Goal: Task Accomplishment & Management: Complete application form

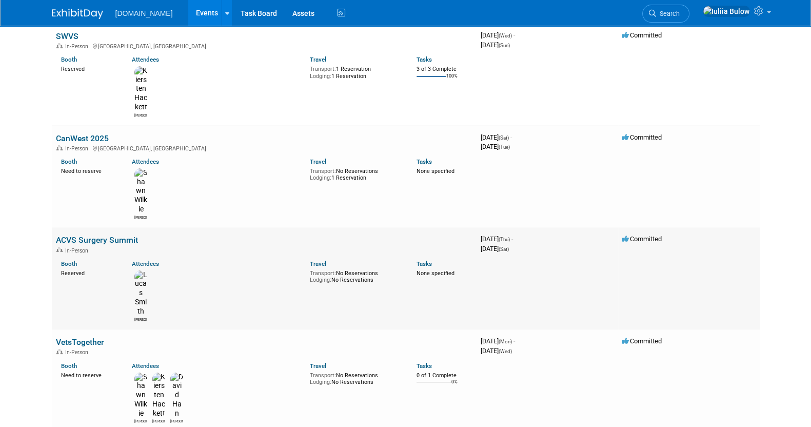
scroll to position [256, 0]
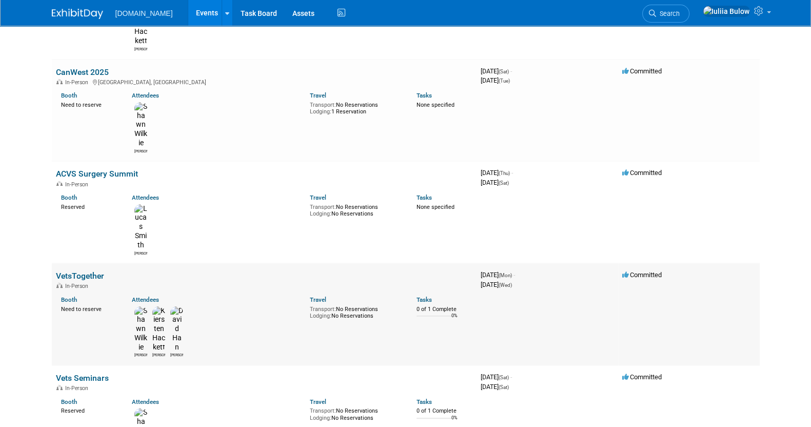
click at [85, 271] on link "VetsTogether" at bounding box center [80, 276] width 48 height 10
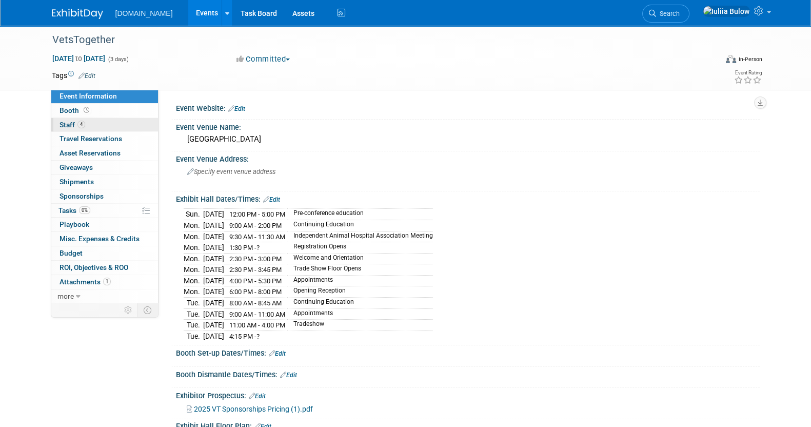
click at [88, 127] on link "4 Staff 4" at bounding box center [104, 125] width 107 height 14
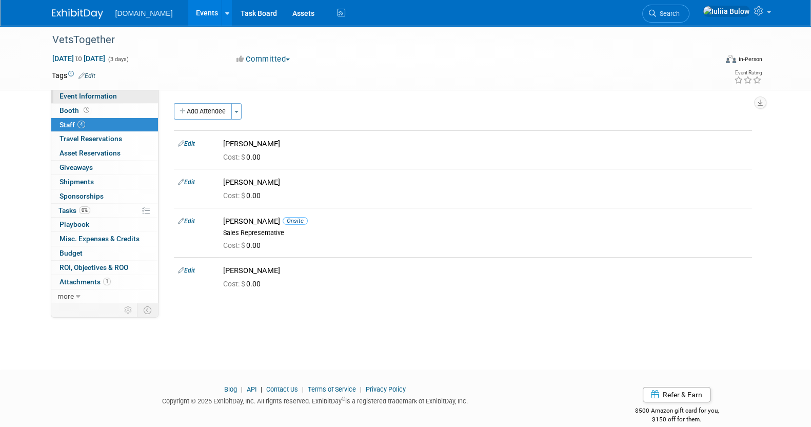
click at [104, 90] on link "Event Information" at bounding box center [104, 96] width 107 height 14
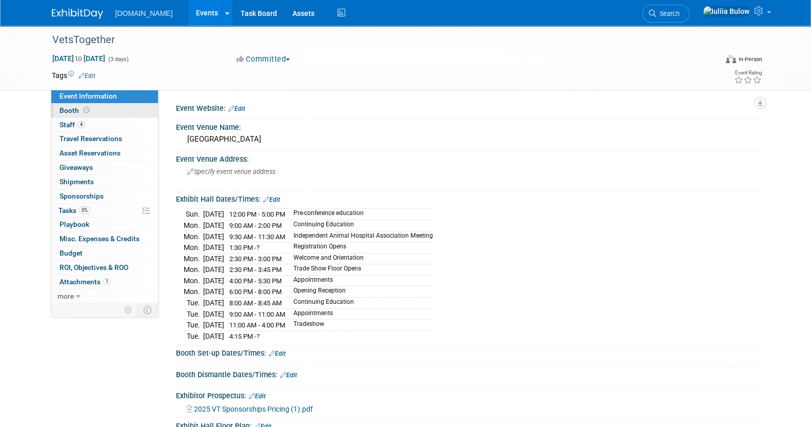
click at [113, 109] on link "Booth" at bounding box center [104, 111] width 107 height 14
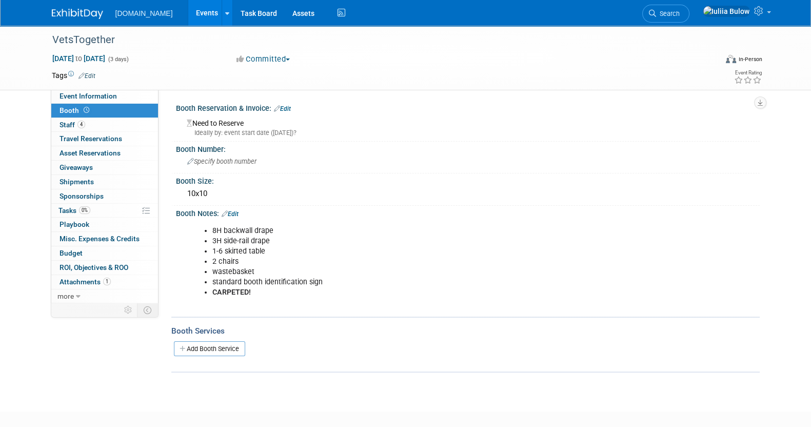
click at [284, 106] on link "Edit" at bounding box center [282, 108] width 17 height 7
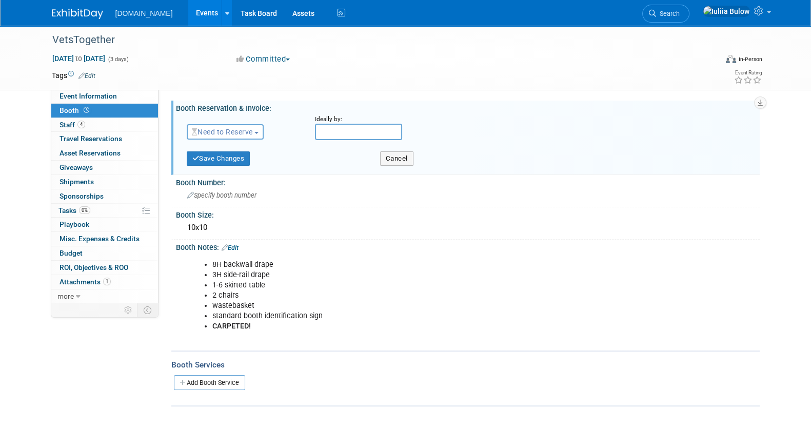
click at [253, 131] on span "Need to Reserve" at bounding box center [222, 132] width 61 height 8
click at [233, 163] on link "Reserved" at bounding box center [242, 163] width 110 height 14
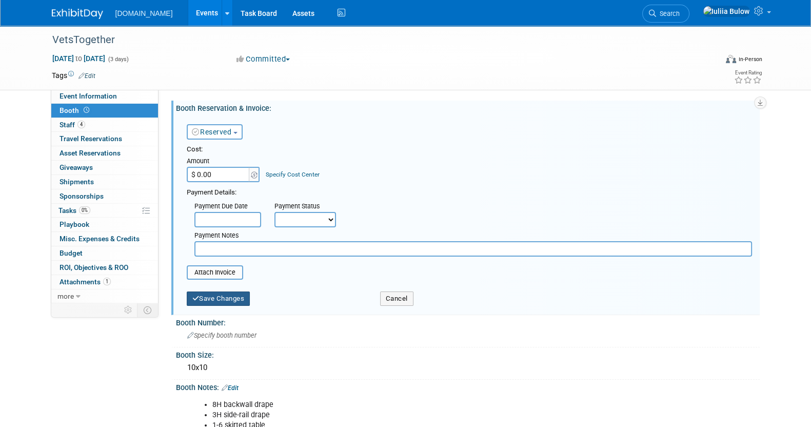
drag, startPoint x: 226, startPoint y: 317, endPoint x: 226, endPoint y: 304, distance: 13.3
click at [226, 304] on div "Booth Reservation & Invoice: Edit Reserved Need to Reserve Reserved No Reservat…" at bounding box center [463, 324] width 578 height 446
click at [226, 304] on button "Save Changes" at bounding box center [219, 298] width 64 height 14
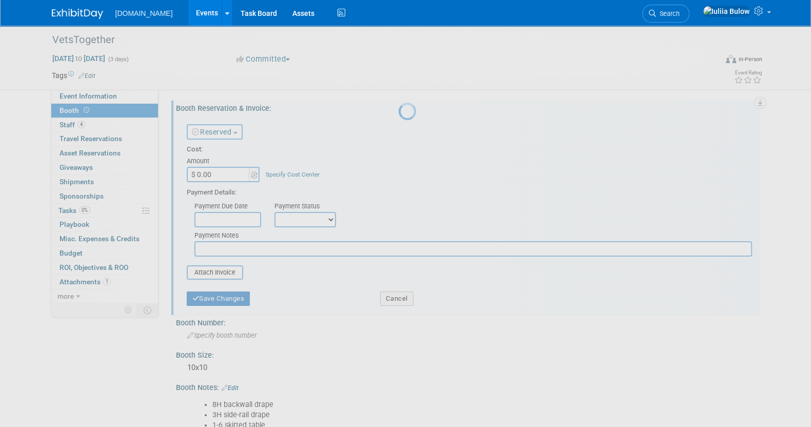
click at [398, 295] on div at bounding box center [405, 213] width 14 height 427
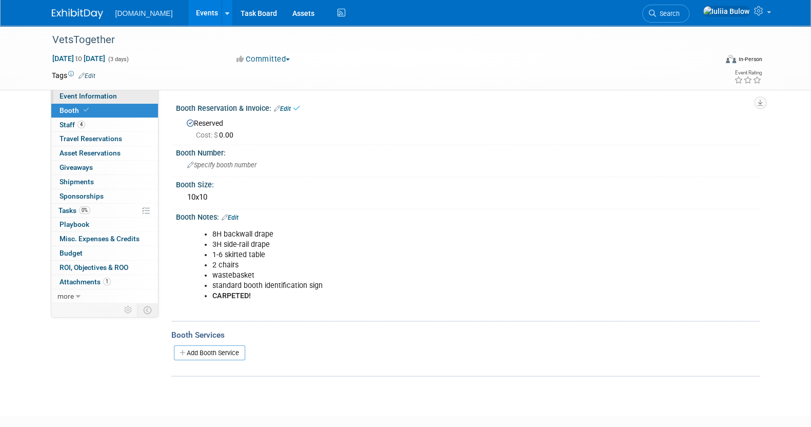
click at [103, 97] on span "Event Information" at bounding box center [87, 96] width 57 height 8
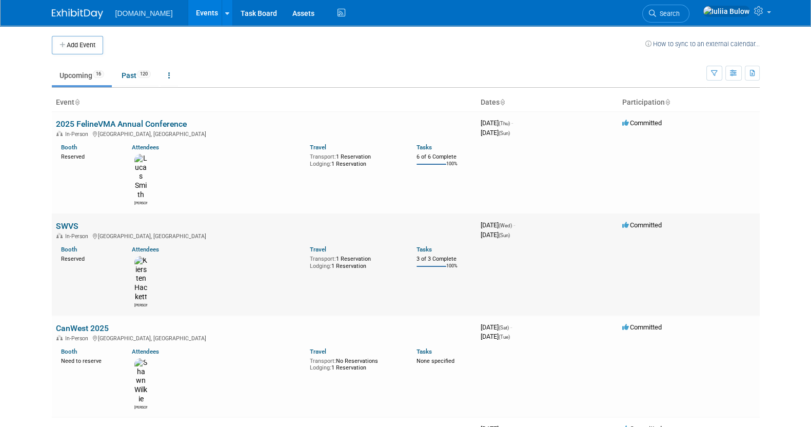
click at [69, 221] on link "SWVS" at bounding box center [67, 226] width 23 height 10
click at [75, 37] on button "Add Event" at bounding box center [77, 45] width 51 height 18
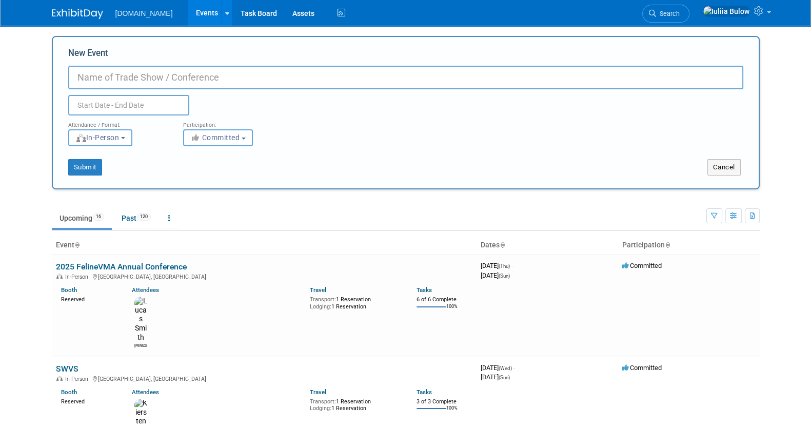
click at [151, 74] on input "New Event" at bounding box center [405, 78] width 675 height 24
paste input "IVECCS 2026"
type input "IVECCS 2026"
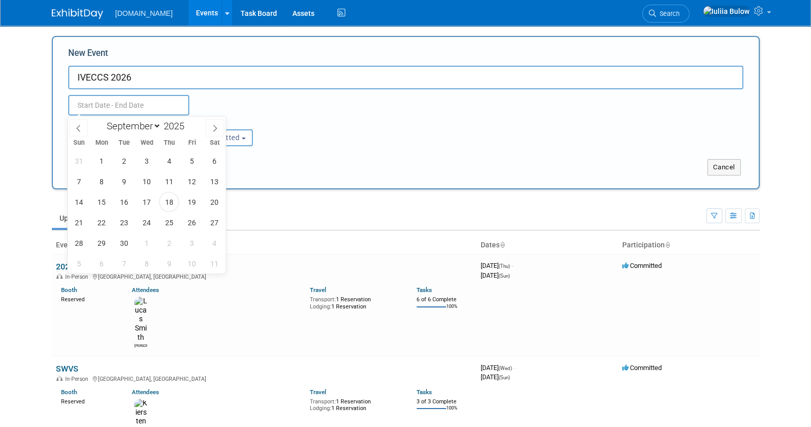
click at [127, 103] on input "text" at bounding box center [128, 105] width 121 height 21
click at [187, 124] on span at bounding box center [188, 123] width 7 height 6
type input "2026"
click at [102, 203] on span "14" at bounding box center [102, 202] width 20 height 20
click at [155, 199] on span "16" at bounding box center [146, 202] width 20 height 20
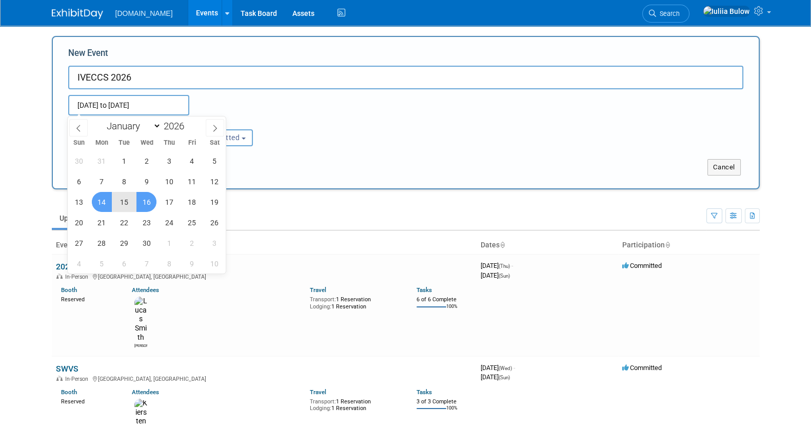
type input "Sep 14, 2026 to Sep 16, 2026"
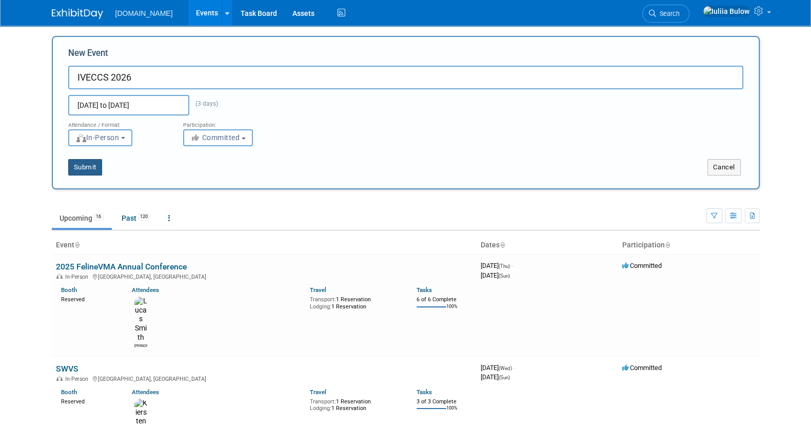
click at [90, 165] on button "Submit" at bounding box center [85, 167] width 34 height 16
click at [81, 163] on button "Submit" at bounding box center [85, 167] width 34 height 16
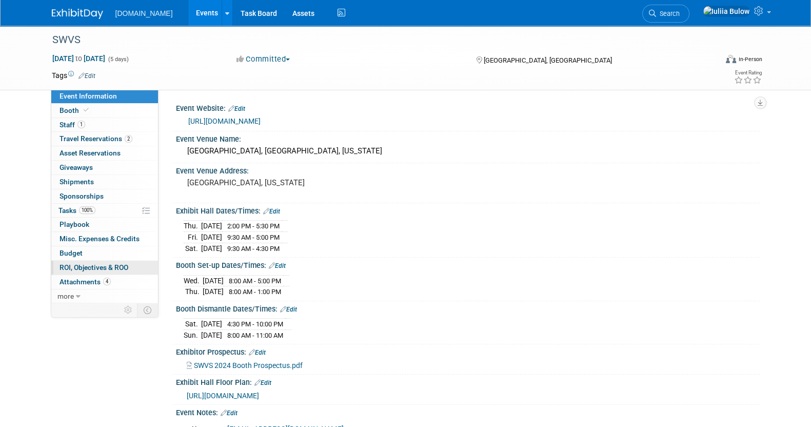
drag, startPoint x: 106, startPoint y: 267, endPoint x: 101, endPoint y: 261, distance: 8.0
click at [105, 266] on span "ROI, Objectives & ROO 0" at bounding box center [93, 267] width 69 height 8
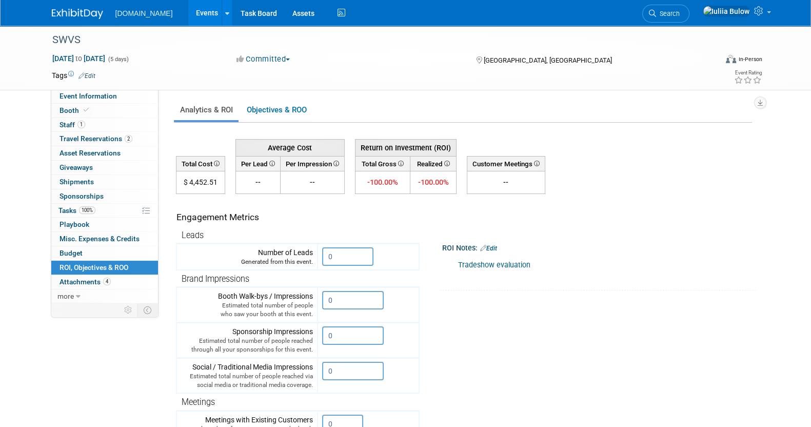
click at [497, 268] on div "Tradeshow evaluation" at bounding box center [594, 265] width 287 height 21
click at [495, 266] on link "Tradeshow evaluation" at bounding box center [494, 265] width 72 height 9
click at [101, 133] on link "2 Travel Reservations 2" at bounding box center [104, 139] width 107 height 14
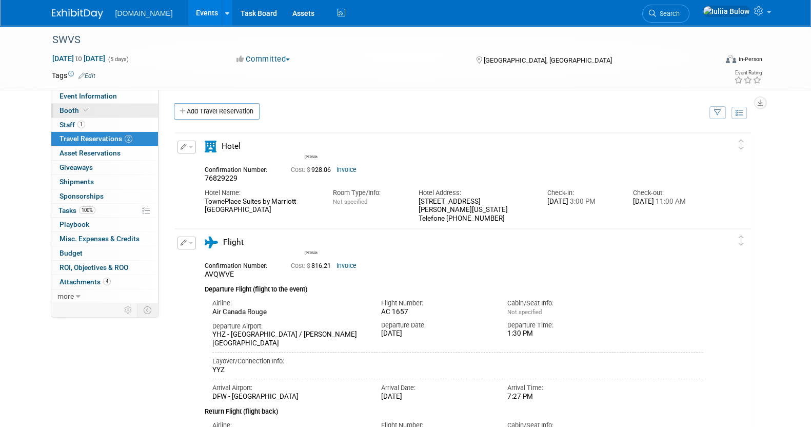
click at [116, 108] on link "Booth" at bounding box center [104, 111] width 107 height 14
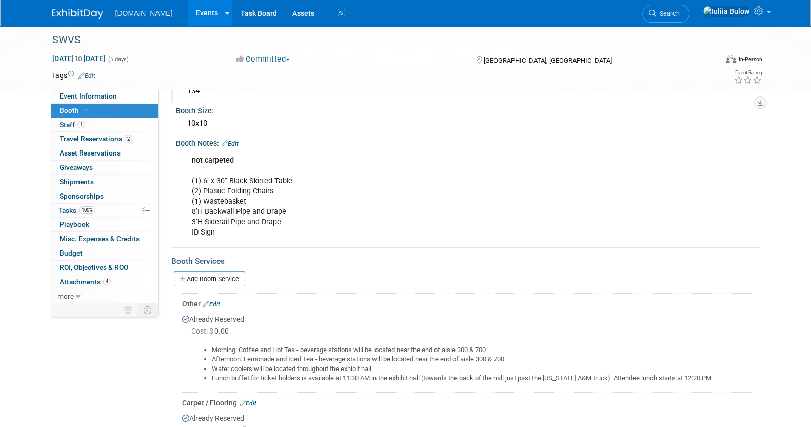
scroll to position [192, 0]
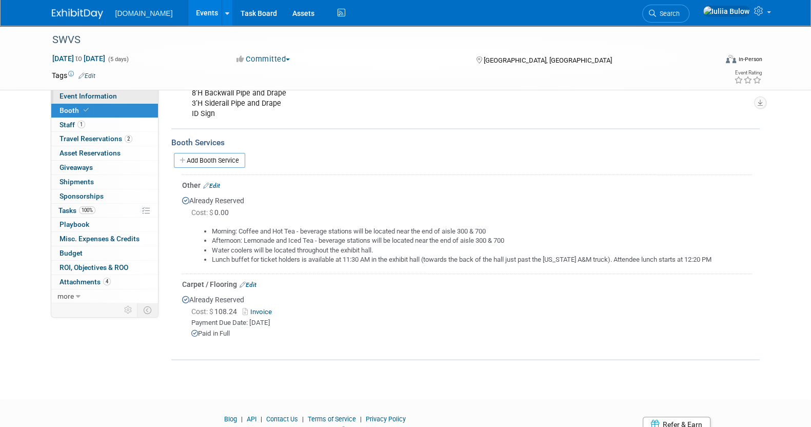
click at [106, 98] on span "Event Information" at bounding box center [87, 96] width 57 height 8
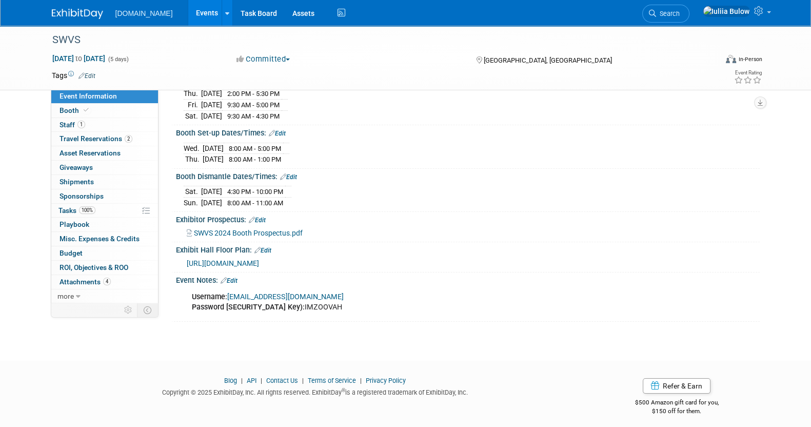
scroll to position [133, 0]
click at [88, 112] on span "Booth" at bounding box center [74, 110] width 31 height 8
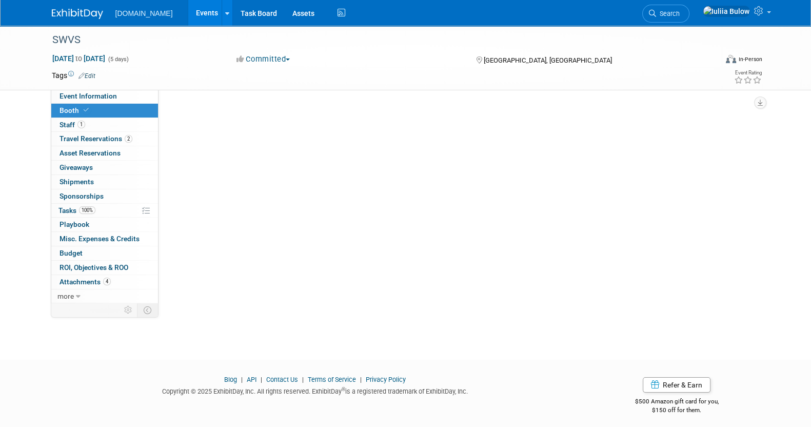
scroll to position [0, 0]
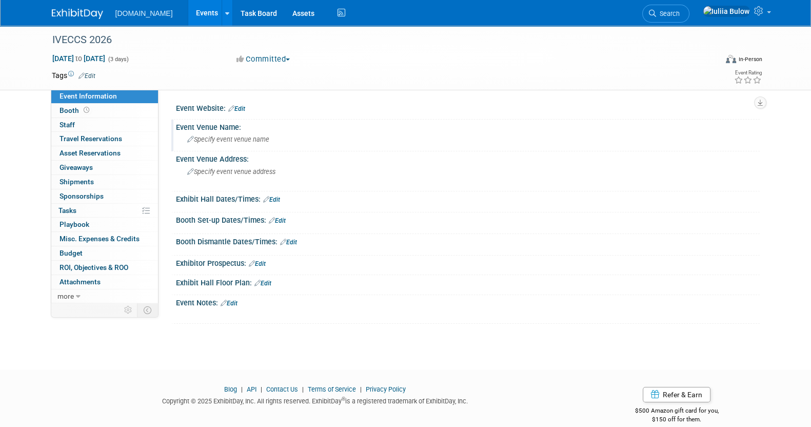
click at [259, 145] on div "Specify event venue name" at bounding box center [468, 139] width 568 height 16
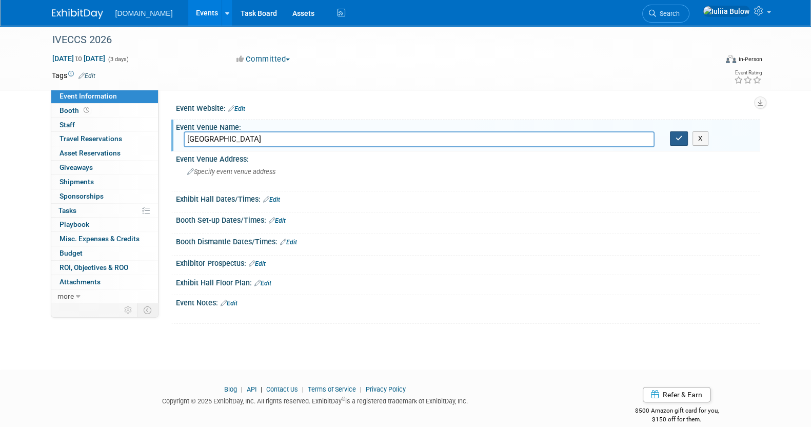
type input "Savannah Convention Center"
click at [677, 138] on icon "button" at bounding box center [678, 138] width 7 height 7
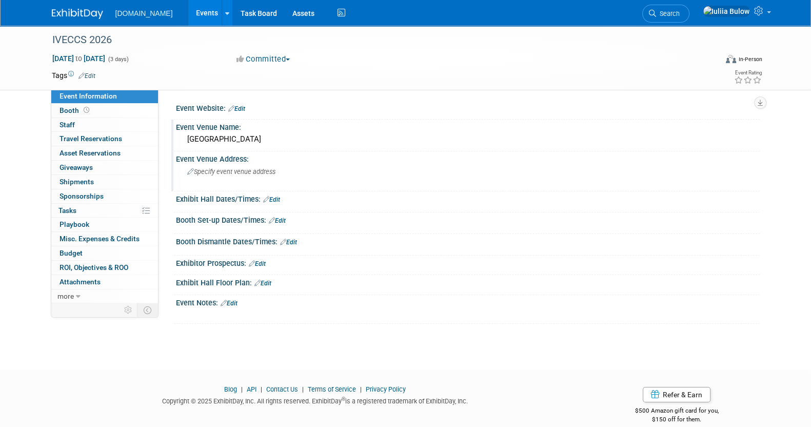
click at [256, 182] on div "Specify event venue address" at bounding box center [298, 176] width 228 height 24
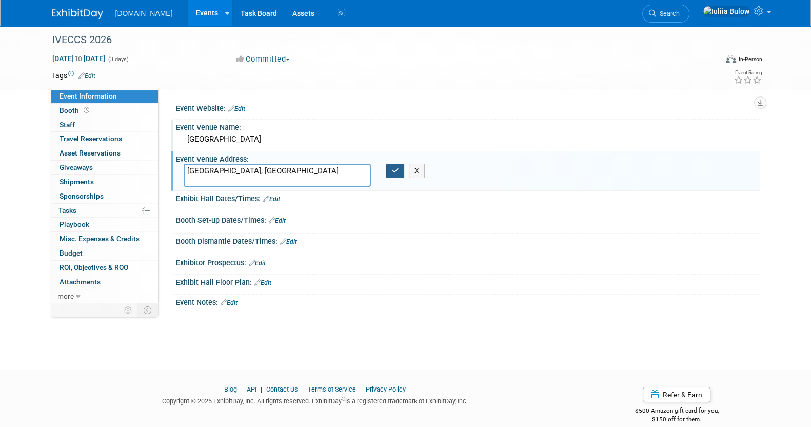
type textarea "[GEOGRAPHIC_DATA], [GEOGRAPHIC_DATA]"
click at [393, 171] on icon "button" at bounding box center [395, 170] width 7 height 7
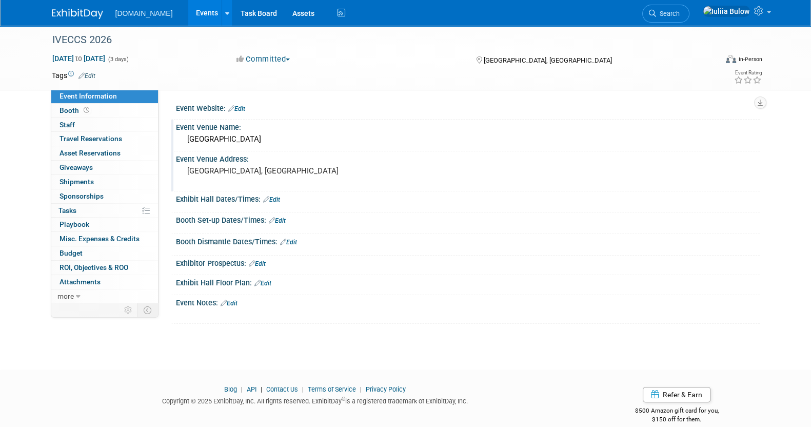
click at [262, 262] on link "Edit" at bounding box center [257, 263] width 17 height 7
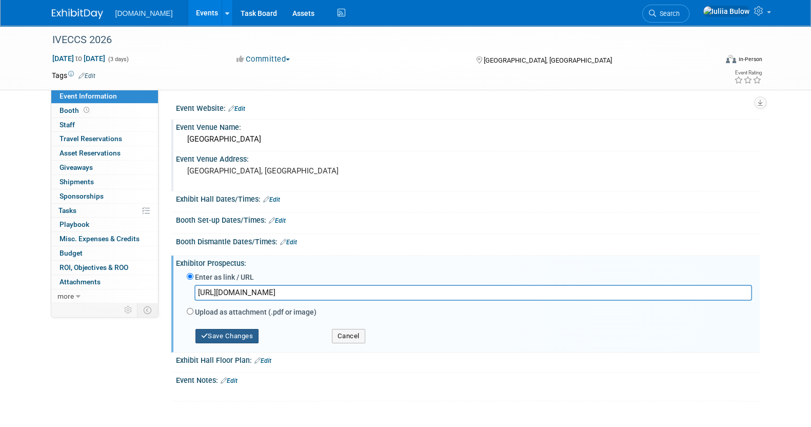
type input "https://www.flipsnack.com/veccs/2026-iveccs-exhibitor-sponsor-prospectus/full-v…"
click at [239, 331] on button "Save Changes" at bounding box center [227, 336] width 64 height 14
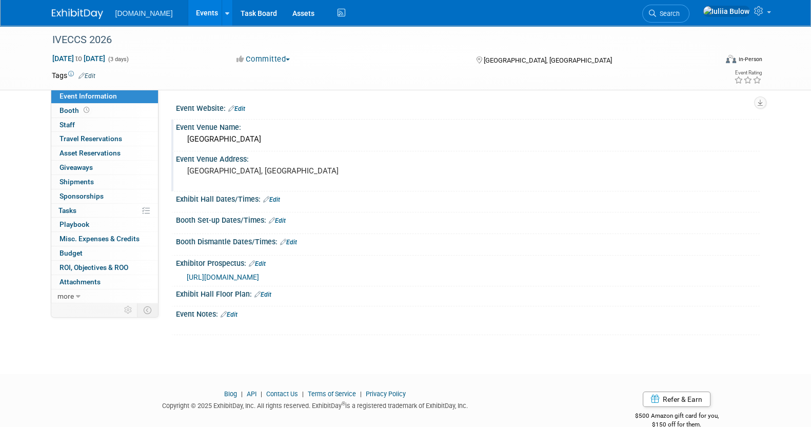
click at [237, 314] on link "Edit" at bounding box center [229, 314] width 17 height 7
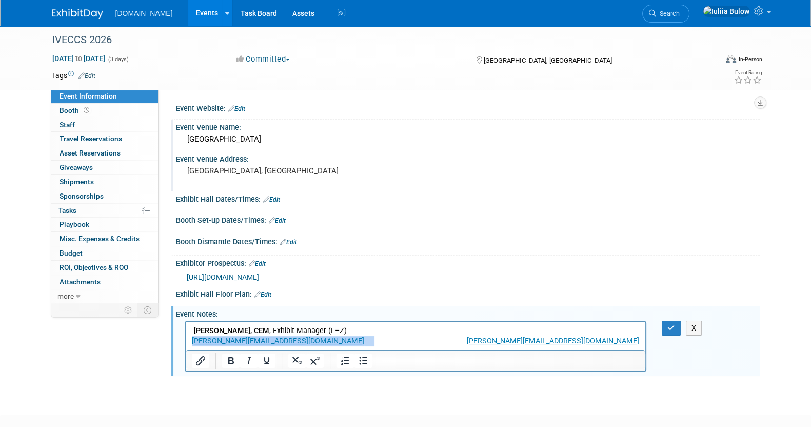
drag, startPoint x: 250, startPoint y: 343, endPoint x: 363, endPoint y: 661, distance: 337.4
click at [185, 341] on html "Yolanda Ramirez, CEM , Exhibit Manager (L–Z) judi@veccs.org yolanda@veccs.org" at bounding box center [415, 334] width 460 height 25
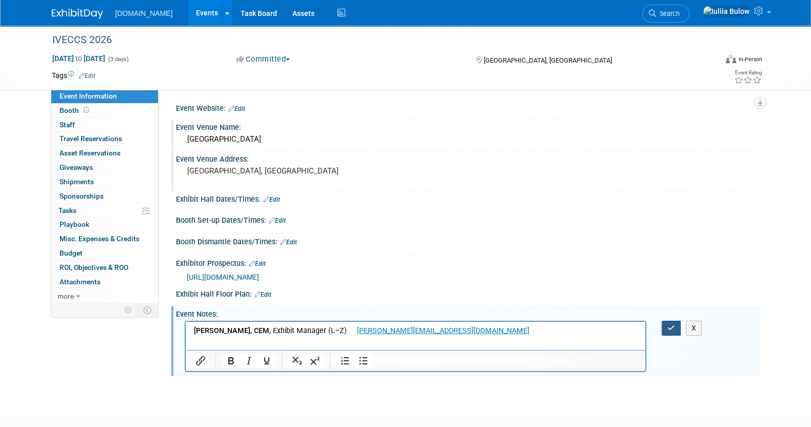
click at [663, 325] on button "button" at bounding box center [671, 328] width 19 height 15
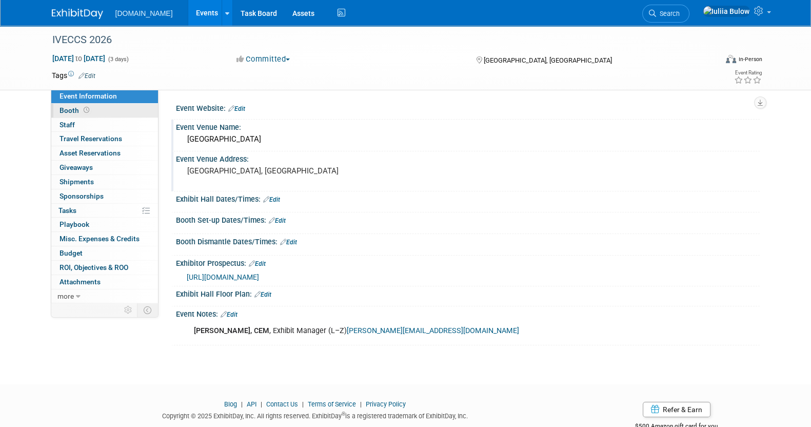
click at [79, 111] on span "Booth" at bounding box center [75, 110] width 32 height 8
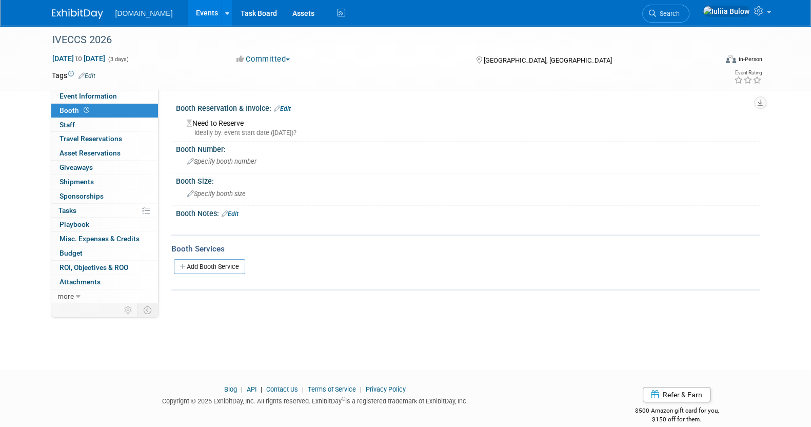
click at [233, 211] on link "Edit" at bounding box center [230, 213] width 17 height 7
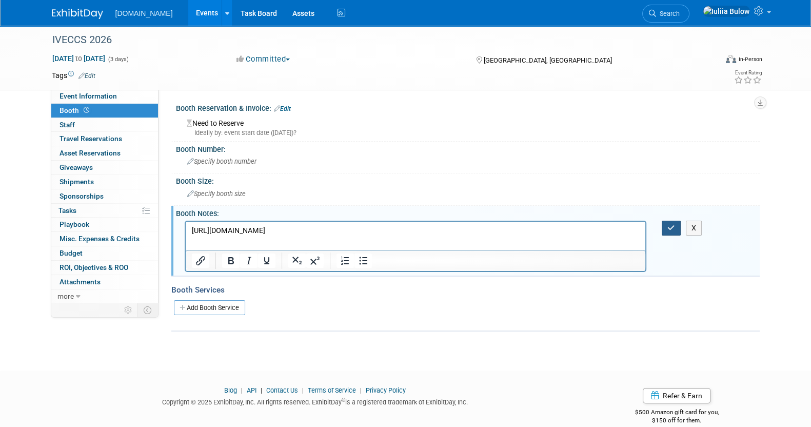
drag, startPoint x: 674, startPoint y: 227, endPoint x: 460, endPoint y: 21, distance: 297.4
click at [674, 227] on icon "button" at bounding box center [671, 227] width 8 height 7
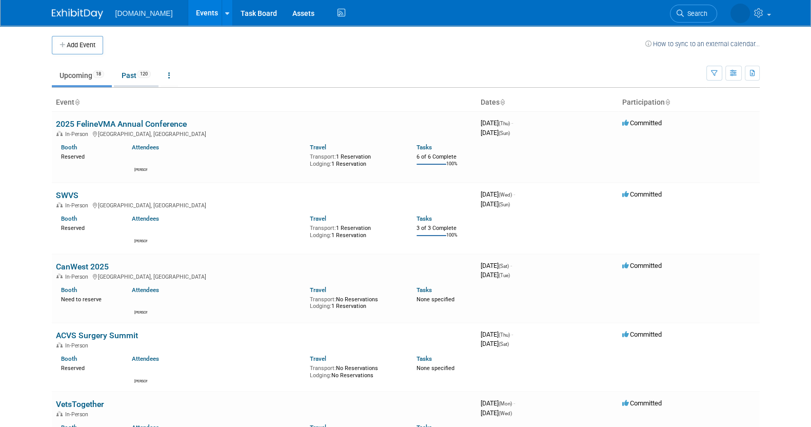
drag, startPoint x: 124, startPoint y: 64, endPoint x: 139, endPoint y: 83, distance: 24.0
click at [129, 71] on ul "Upcoming 18 Past 120 All Events 138 Past and Upcoming Grouped Annually Events g…" at bounding box center [379, 76] width 654 height 23
click at [135, 75] on link "Past 120" at bounding box center [136, 75] width 45 height 19
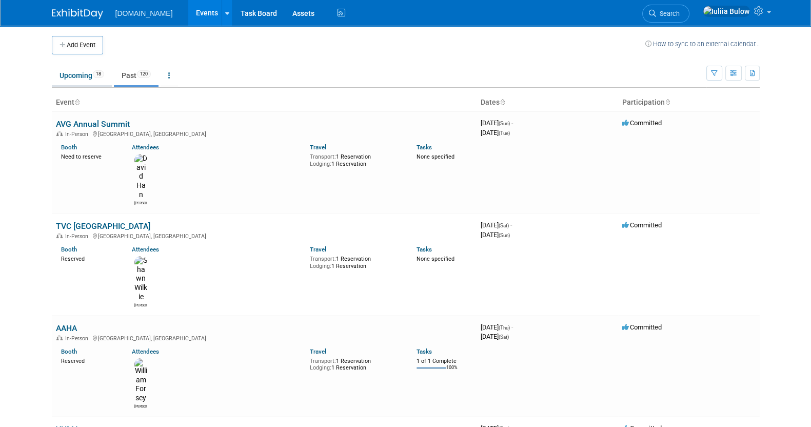
click at [72, 71] on link "Upcoming 18" at bounding box center [82, 75] width 60 height 19
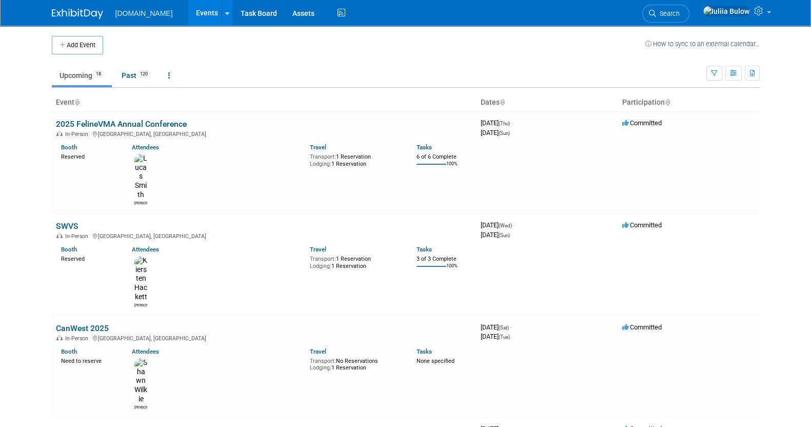
click at [76, 77] on link "Upcoming 18" at bounding box center [82, 75] width 60 height 19
click at [69, 231] on div "In-Person [GEOGRAPHIC_DATA], [GEOGRAPHIC_DATA]" at bounding box center [264, 235] width 416 height 8
click at [67, 221] on link "SWVS" at bounding box center [67, 226] width 23 height 10
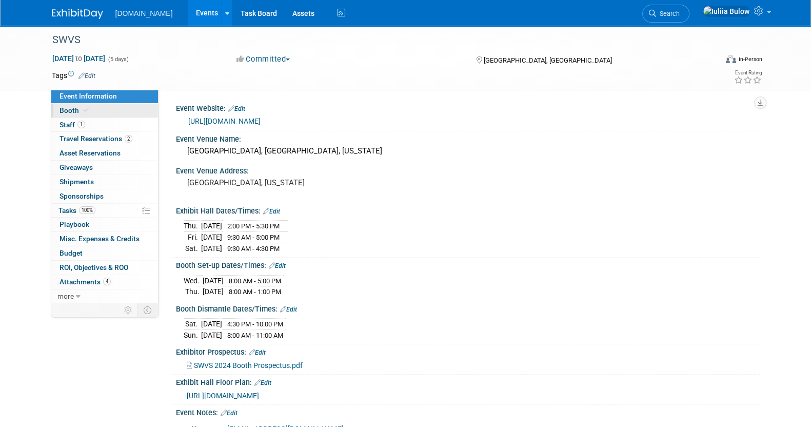
click at [89, 113] on link "Booth" at bounding box center [104, 111] width 107 height 14
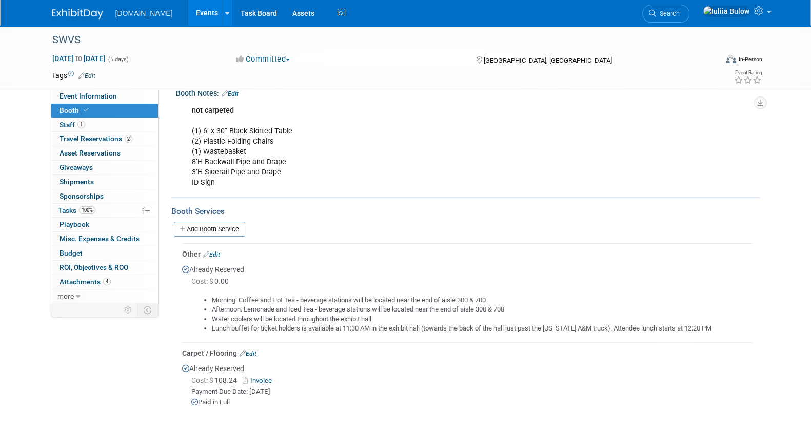
scroll to position [128, 0]
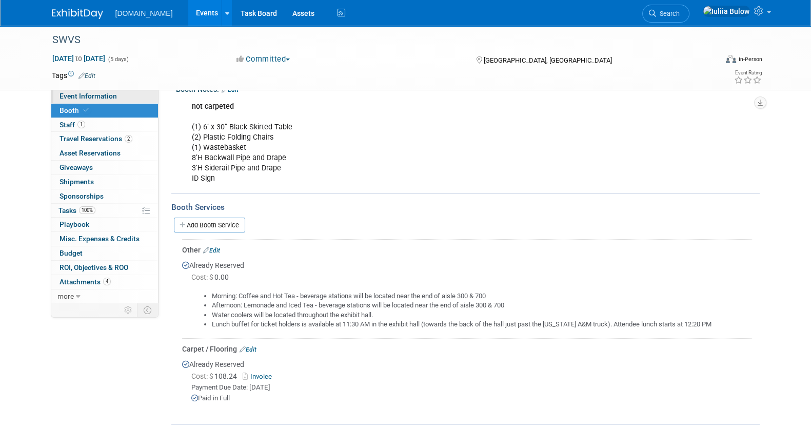
click at [111, 91] on link "Event Information" at bounding box center [104, 96] width 107 height 14
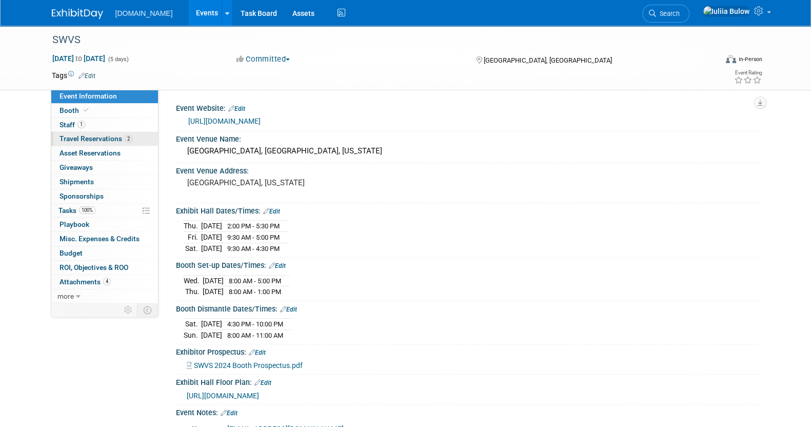
click at [131, 142] on link "2 Travel Reservations 2" at bounding box center [104, 139] width 107 height 14
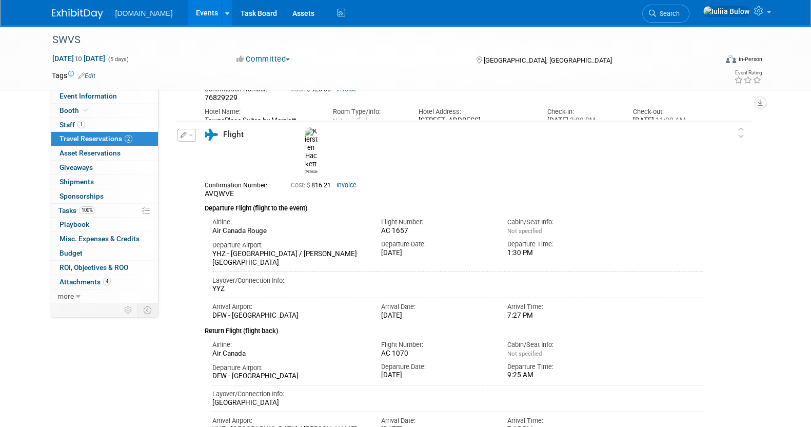
scroll to position [195, 0]
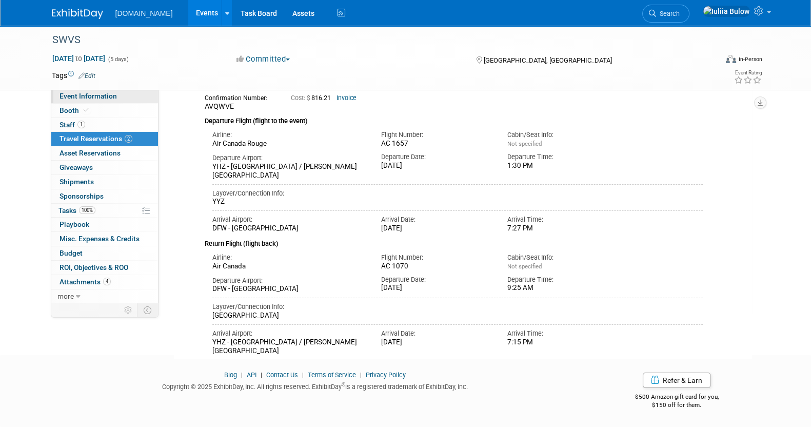
click at [107, 96] on span "Event Information" at bounding box center [87, 96] width 57 height 8
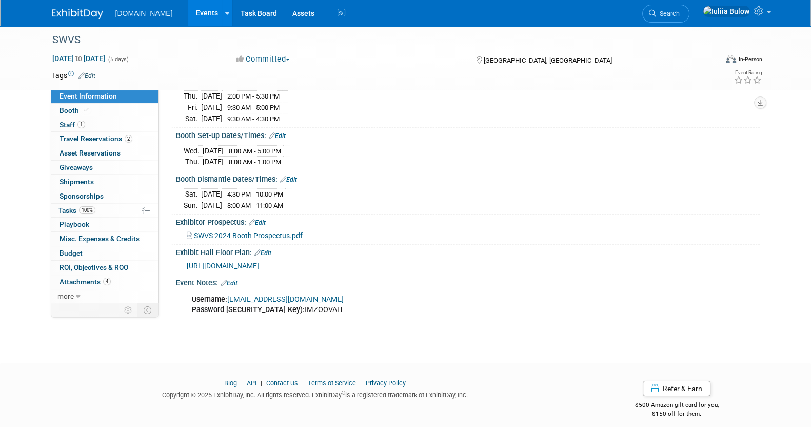
scroll to position [133, 0]
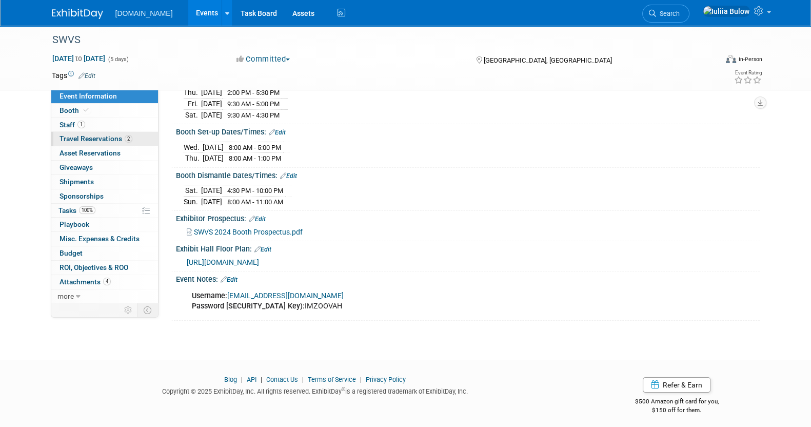
click at [101, 135] on span "Travel Reservations 2" at bounding box center [95, 138] width 73 height 8
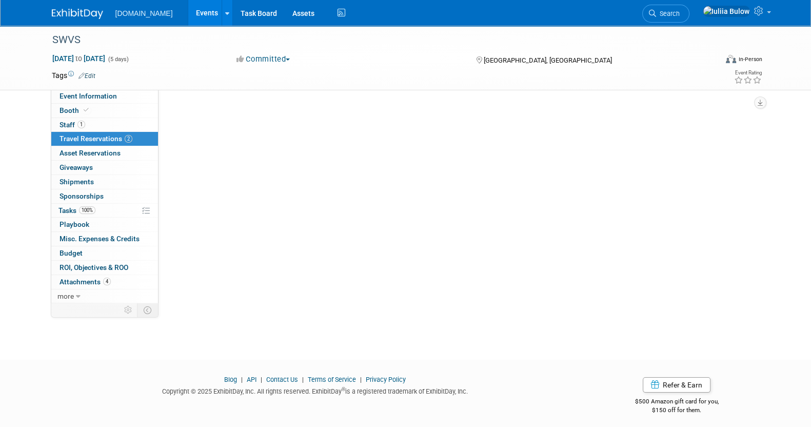
scroll to position [0, 0]
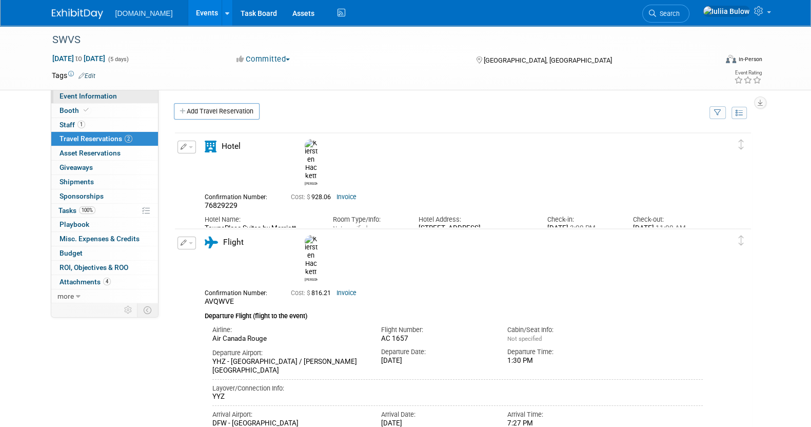
click at [101, 98] on span "Event Information" at bounding box center [87, 96] width 57 height 8
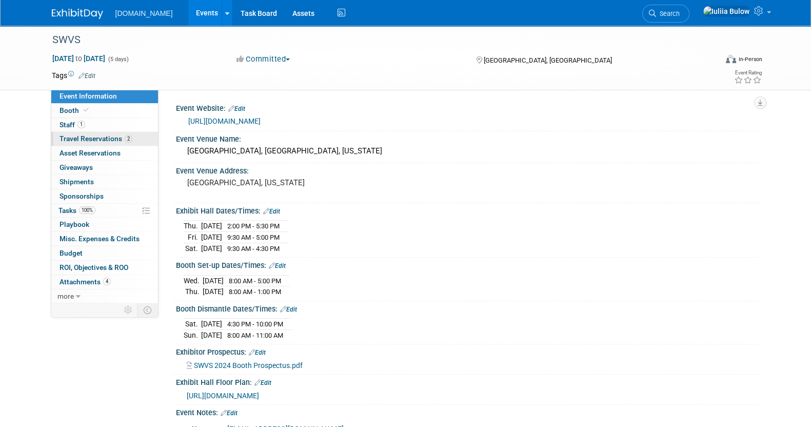
click at [105, 137] on span "Travel Reservations 2" at bounding box center [95, 138] width 73 height 8
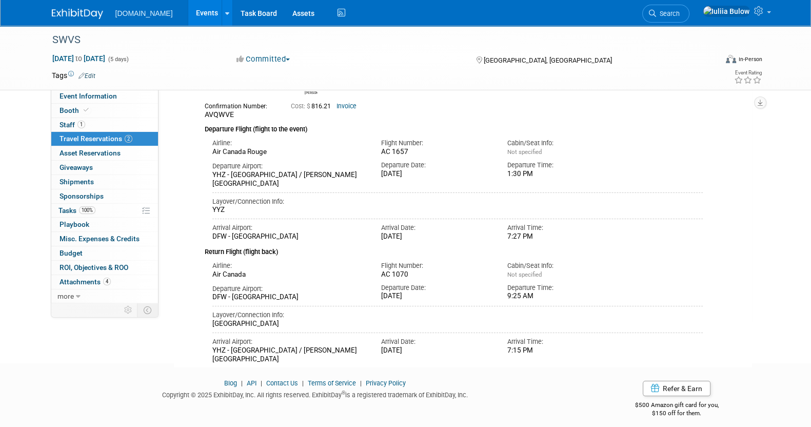
scroll to position [192, 0]
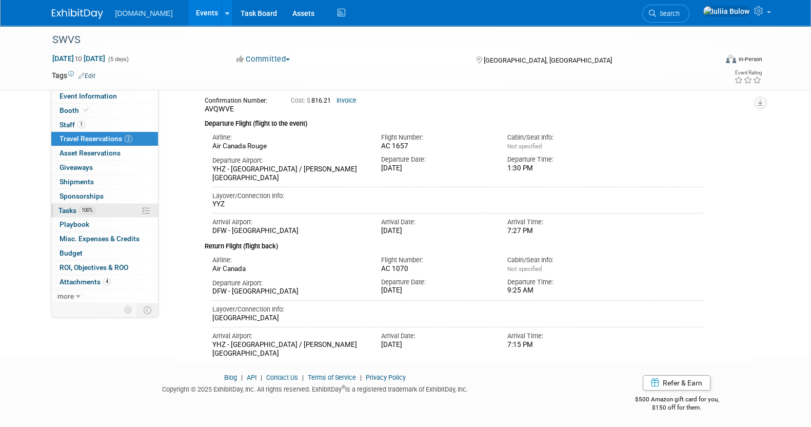
click at [68, 210] on span "Tasks 100%" at bounding box center [76, 210] width 37 height 8
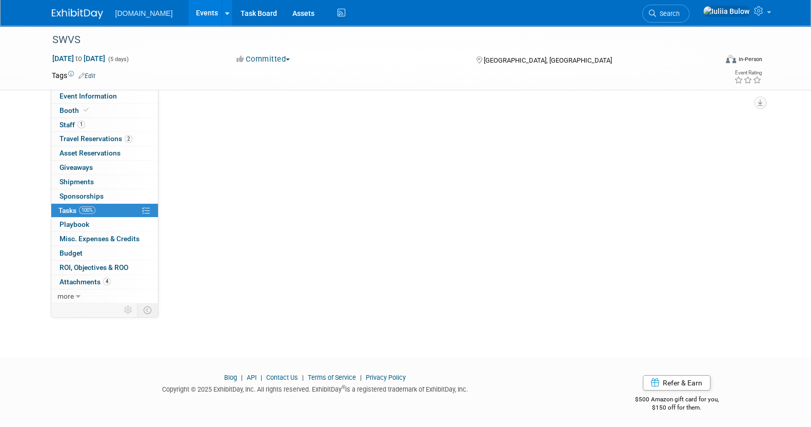
scroll to position [0, 0]
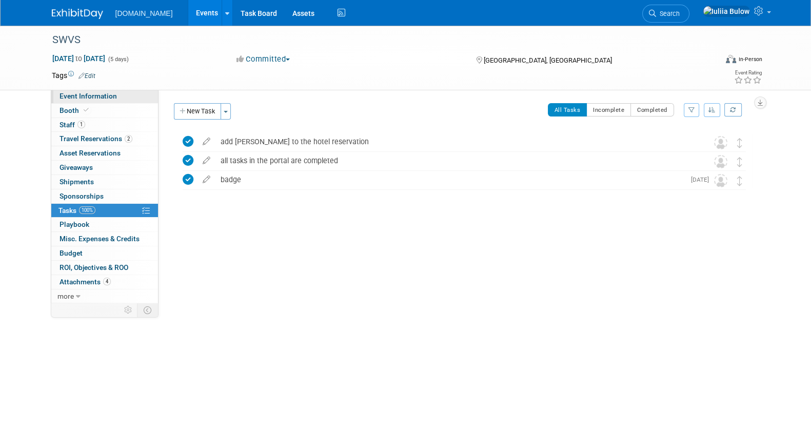
click at [88, 97] on span "Event Information" at bounding box center [87, 96] width 57 height 8
